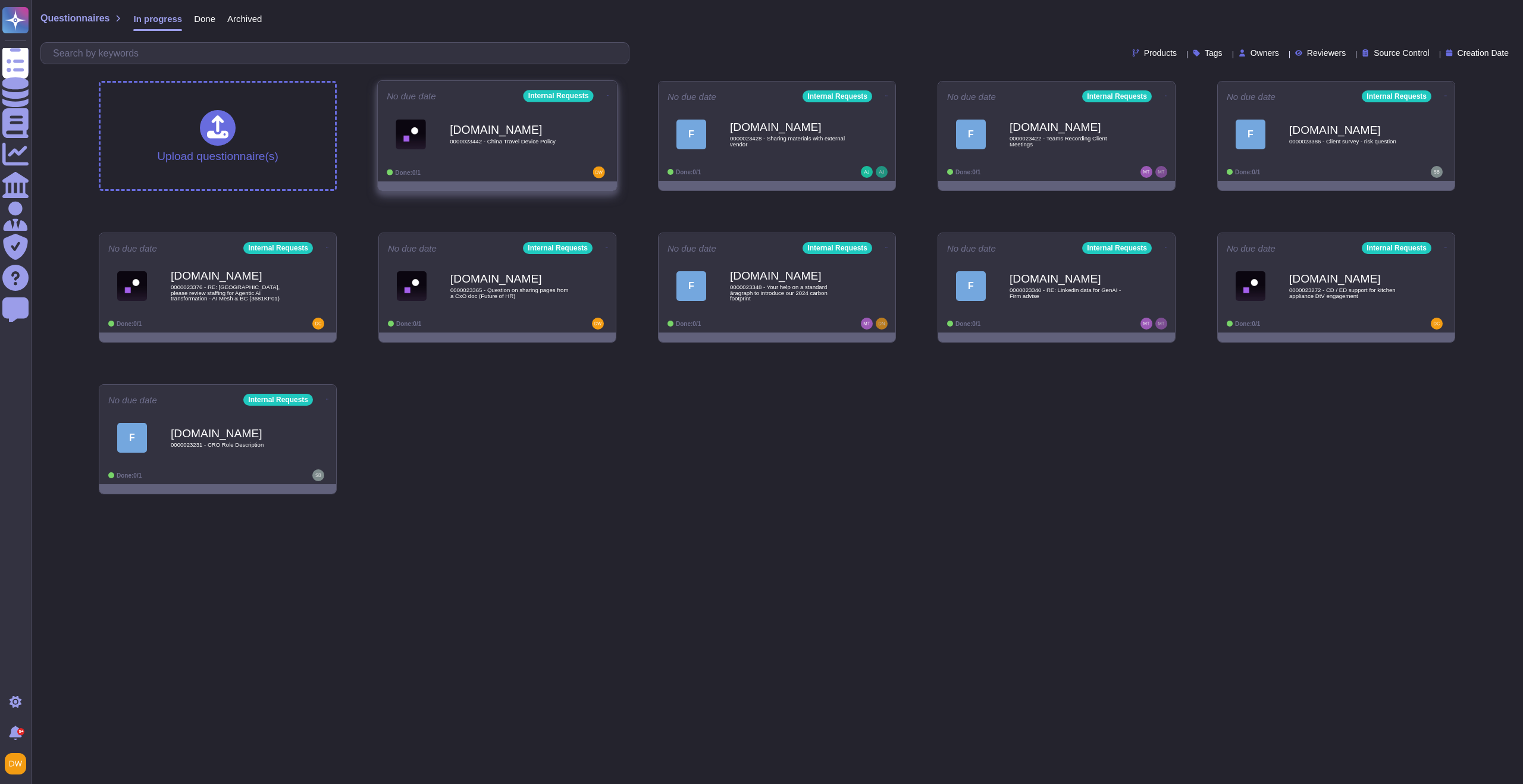
click at [465, 146] on div "[DOMAIN_NAME] 0000023442 - China Travel Device Policy" at bounding box center [509, 134] width 120 height 49
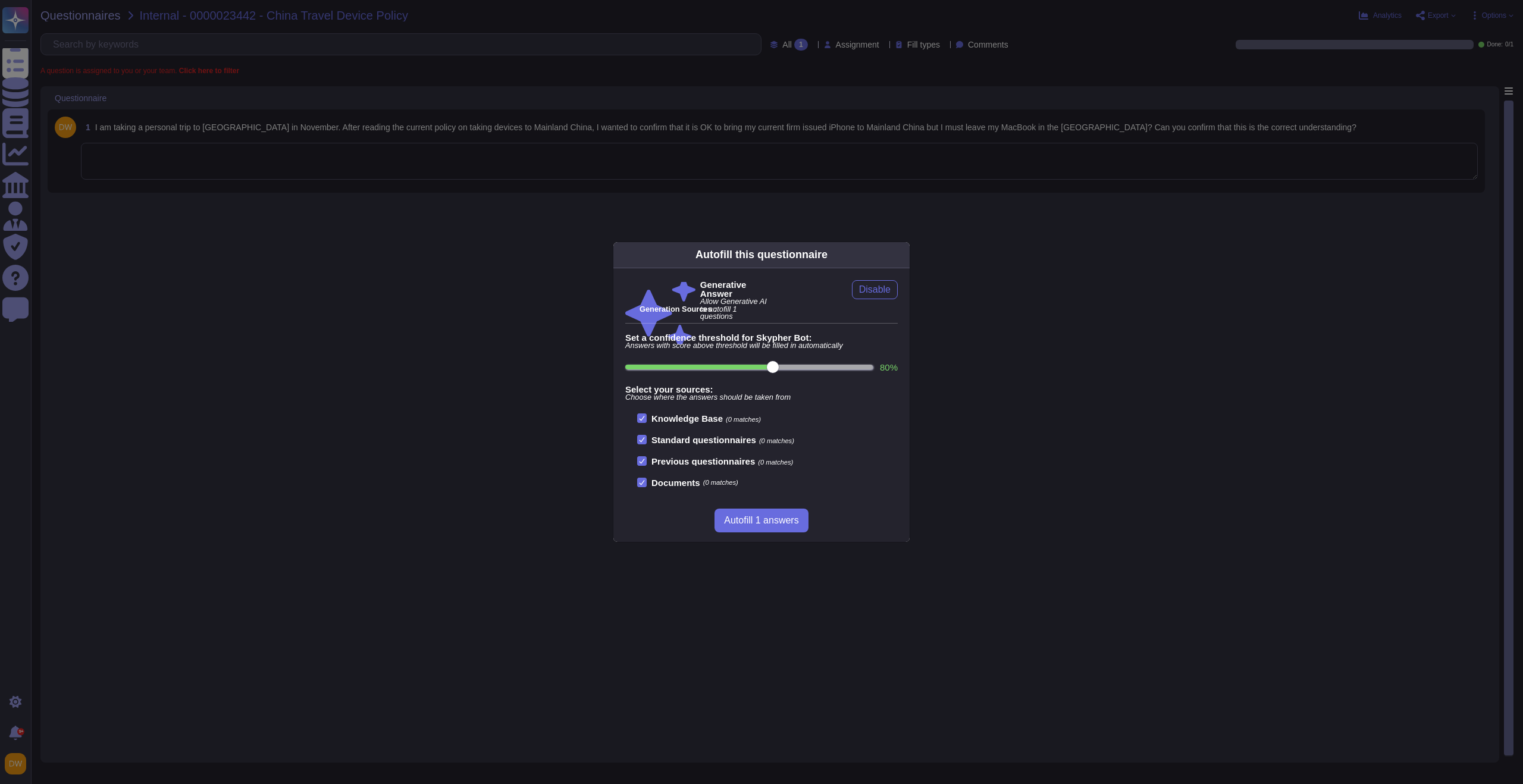
click at [478, 274] on div "Autofill this questionnaire Generative Answer Allow Generative AI to autofill 1…" at bounding box center [762, 392] width 1523 height 784
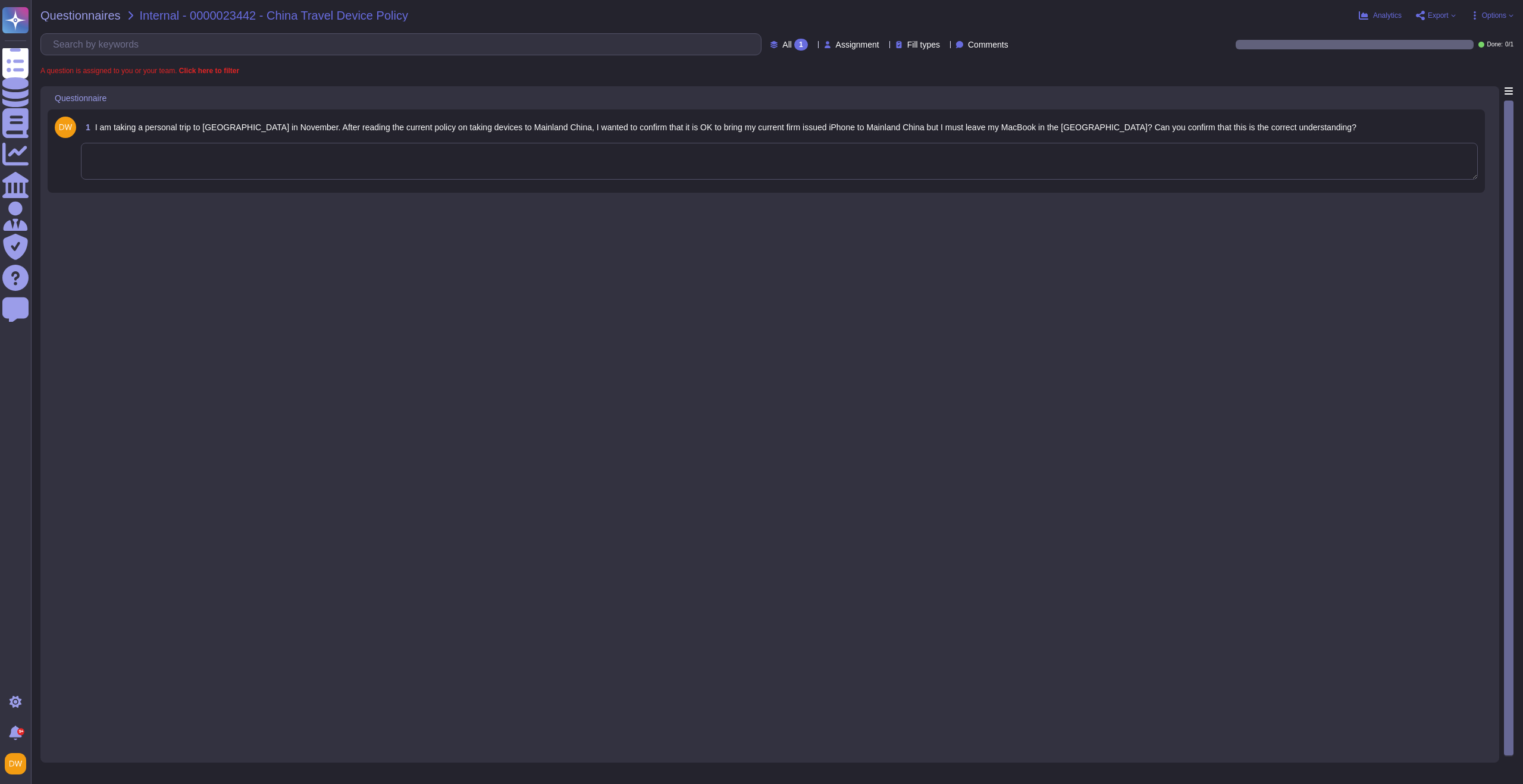
click at [526, 189] on div "1 I am taking a personal trip to China in November. After reading the current p…" at bounding box center [766, 150] width 1438 height 83
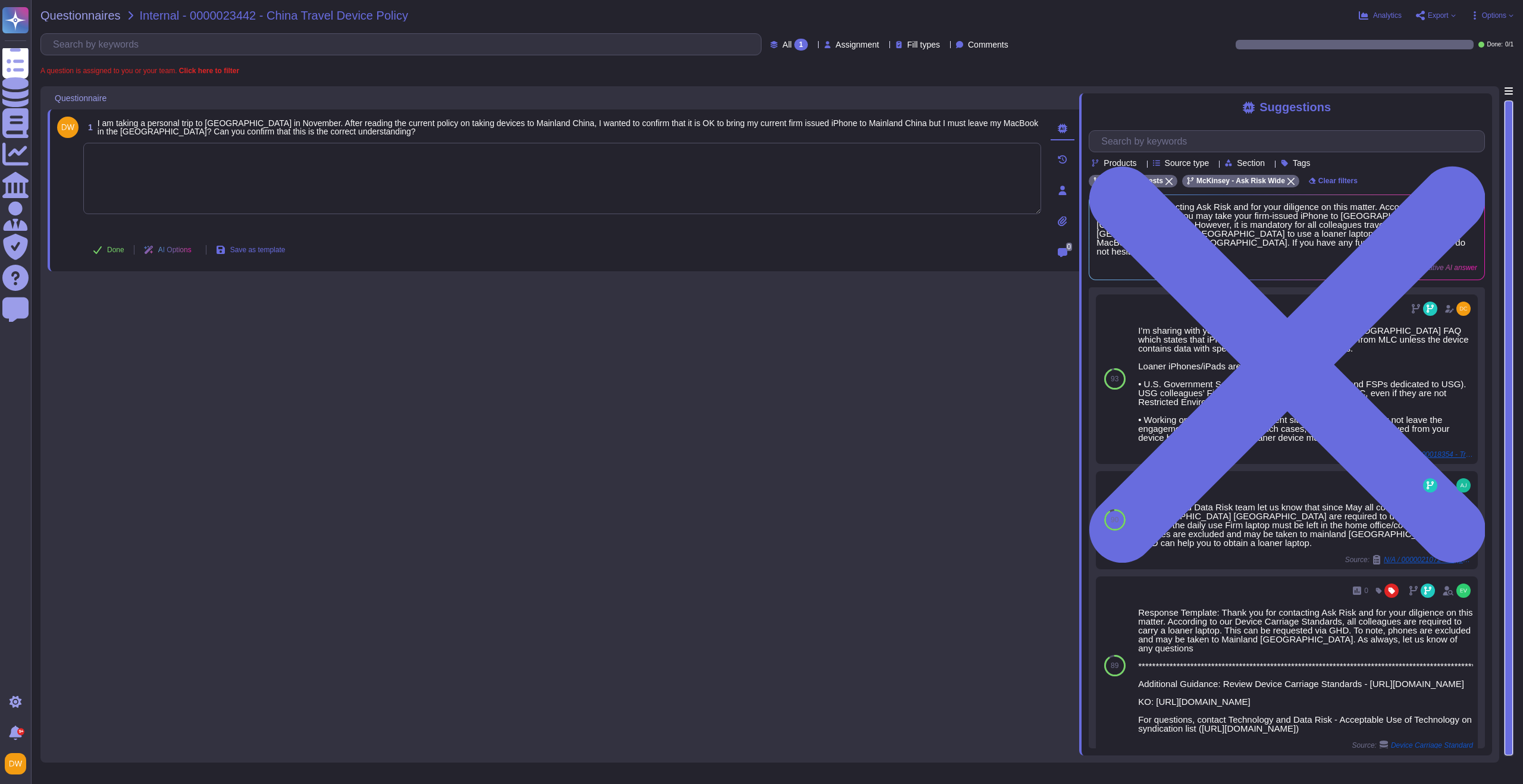
click at [873, 420] on div "1 I am taking a personal trip to China in November. After reading the current p…" at bounding box center [563, 421] width 1032 height 669
click at [422, 189] on textarea at bounding box center [562, 179] width 958 height 72
click at [1083, 359] on div "Suggestions Products Source type Section Tags Internal Requests McKinsey - Ask …" at bounding box center [1285, 425] width 413 height 662
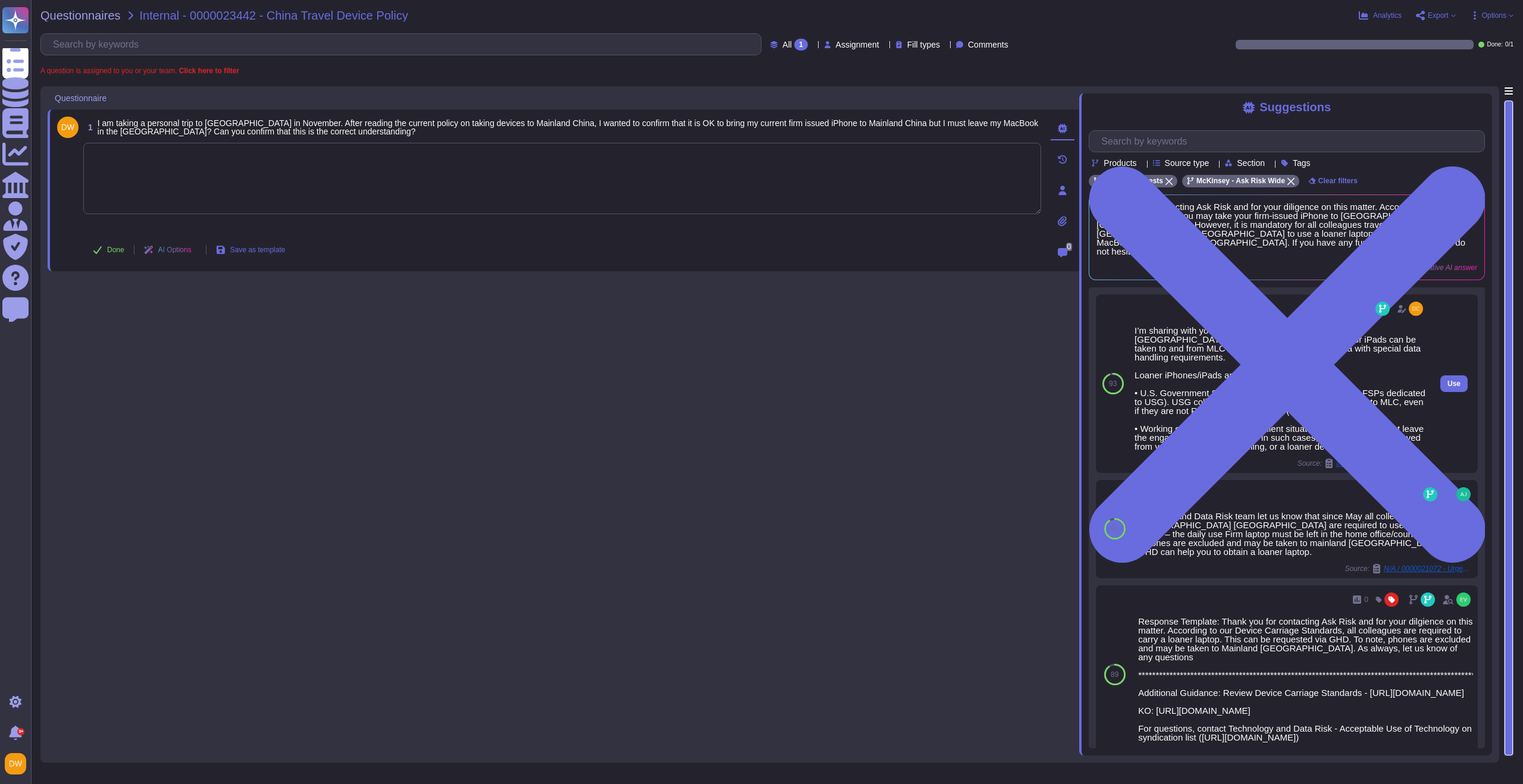
click at [1126, 328] on div "93" at bounding box center [1113, 383] width 34 height 179
drag, startPoint x: 1135, startPoint y: 320, endPoint x: 1175, endPoint y: 445, distance: 131.2
click at [1175, 445] on div "I’m sharing with you our Travel to and from Mainland China FAQ which states tha…" at bounding box center [1280, 388] width 291 height 125
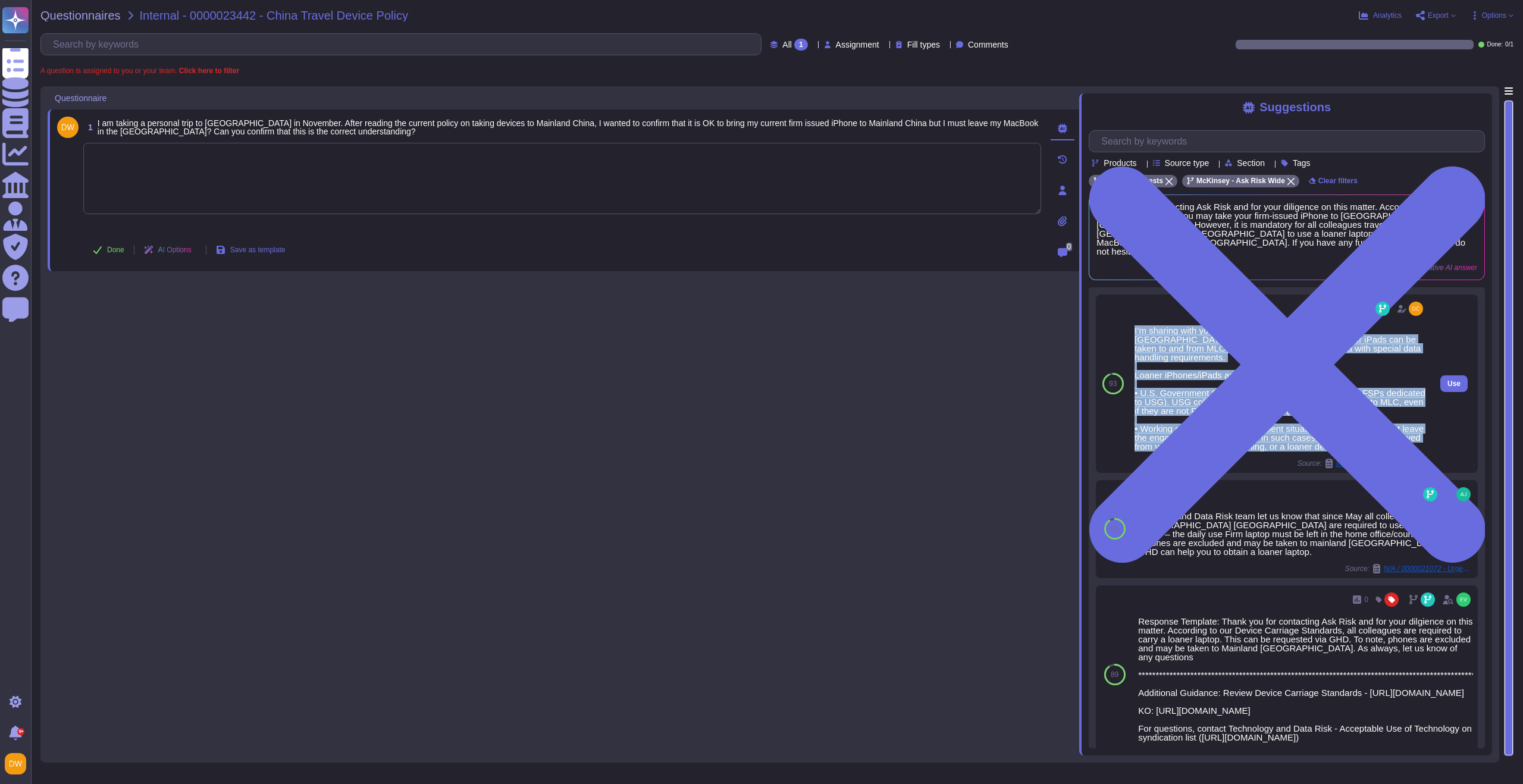
drag, startPoint x: 1175, startPoint y: 446, endPoint x: 1134, endPoint y: 325, distance: 127.8
click at [1135, 326] on div "I’m sharing with you our Travel to and from Mainland China FAQ which states tha…" at bounding box center [1280, 388] width 291 height 125
copy div "I’m sharing with you our Travel to and from Mainland China FAQ which states tha…"
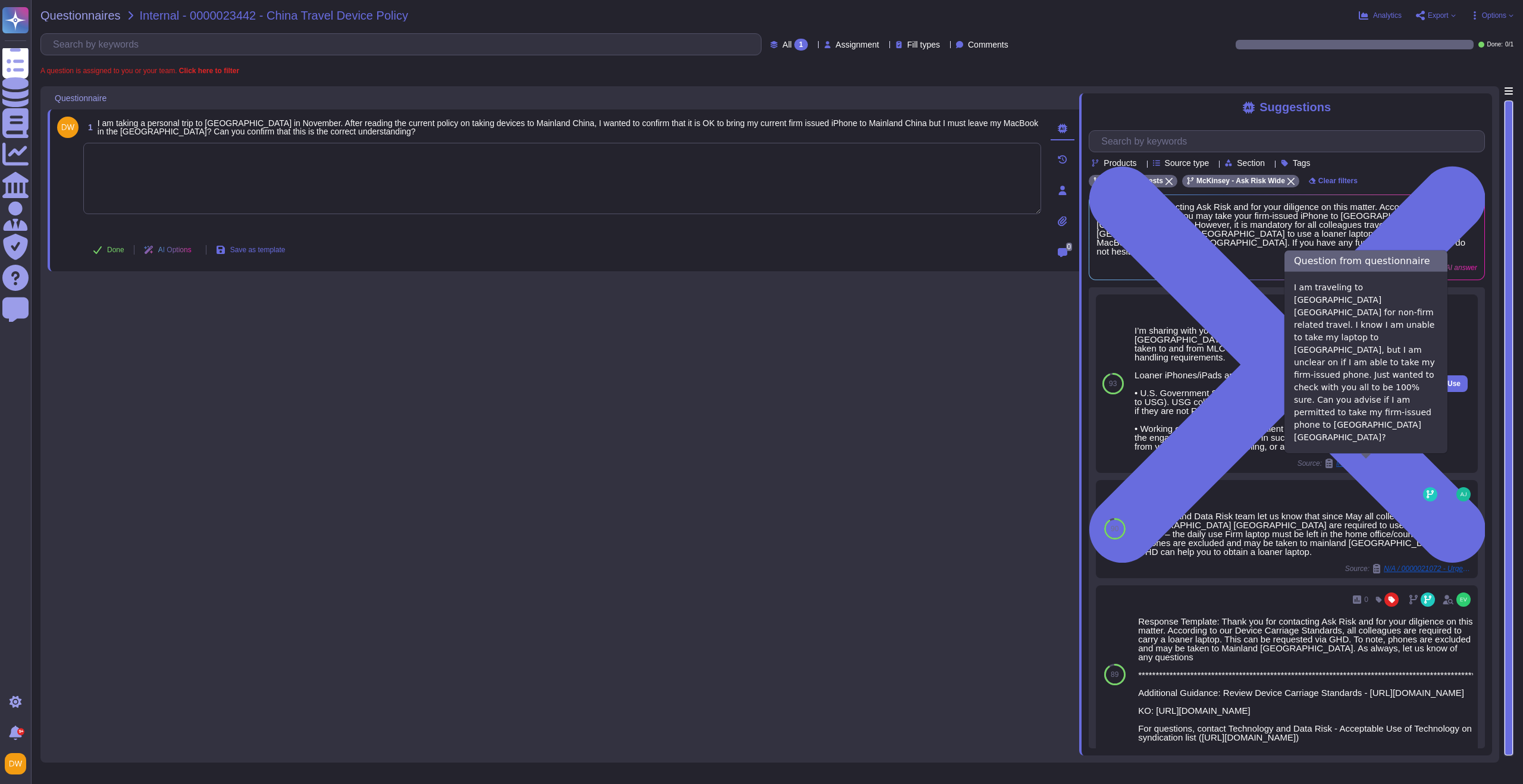
click at [1397, 465] on span "Internal / 0000018354 - Travel to Mainland China" at bounding box center [1381, 463] width 89 height 7
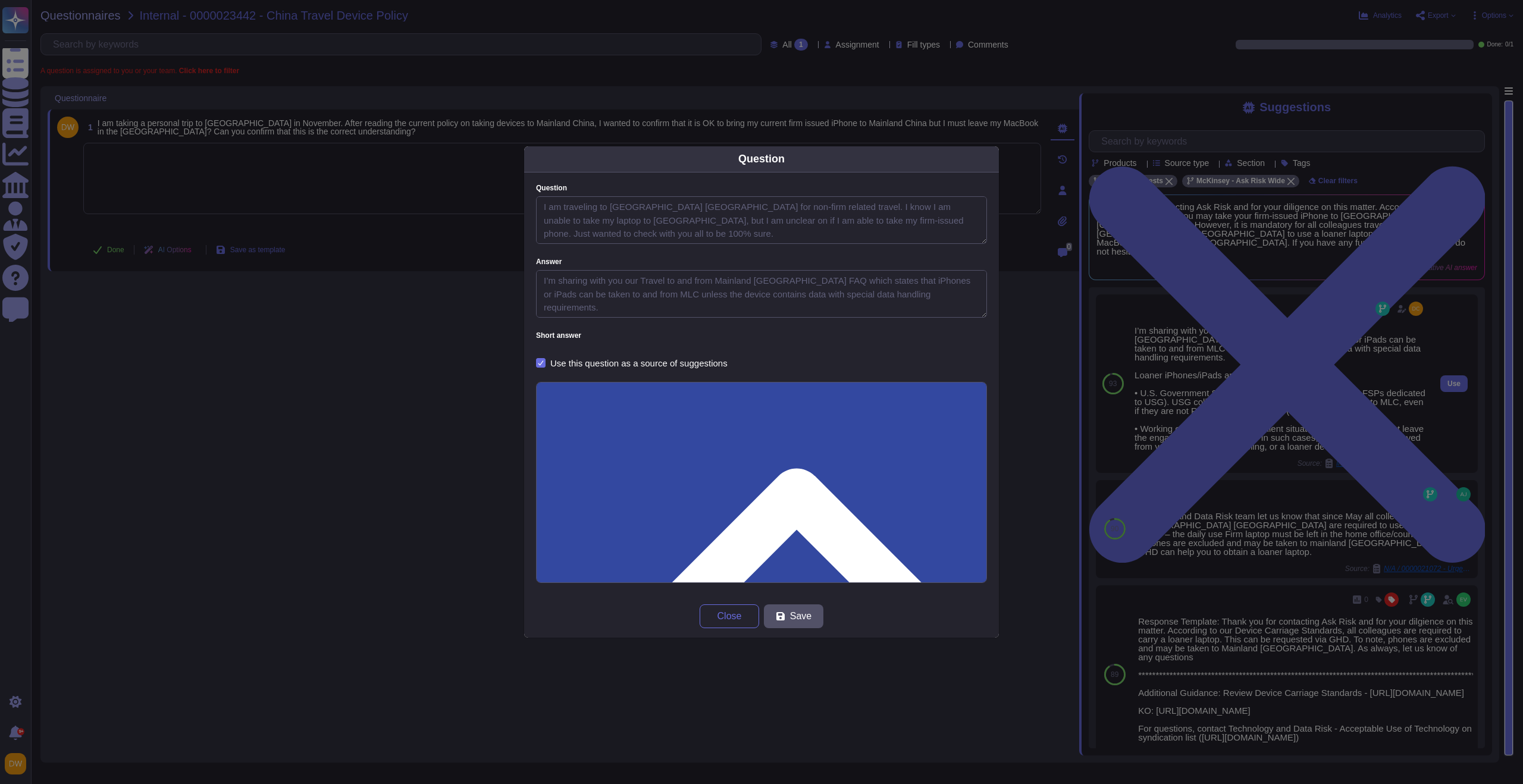
type textarea "I am traveling to Mainland China for non-firm related travel. I know I am unabl…"
type textarea "I’m sharing with you our Travel to and from Mainland China FAQ which states tha…"
